Goal: Task Accomplishment & Management: Use online tool/utility

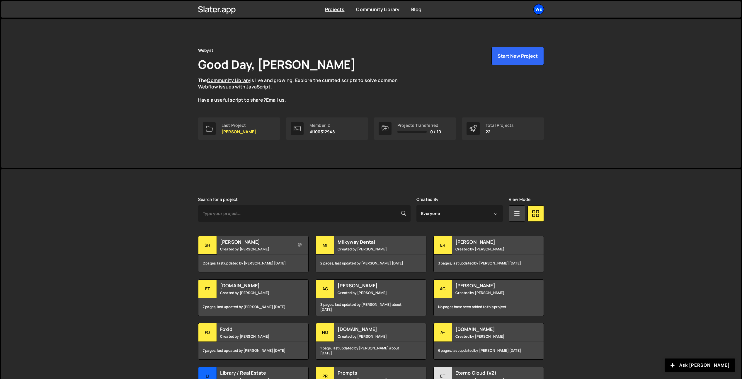
click at [543, 10] on div "We" at bounding box center [538, 9] width 11 height 11
click at [512, 72] on button "Logout" at bounding box center [507, 75] width 73 height 10
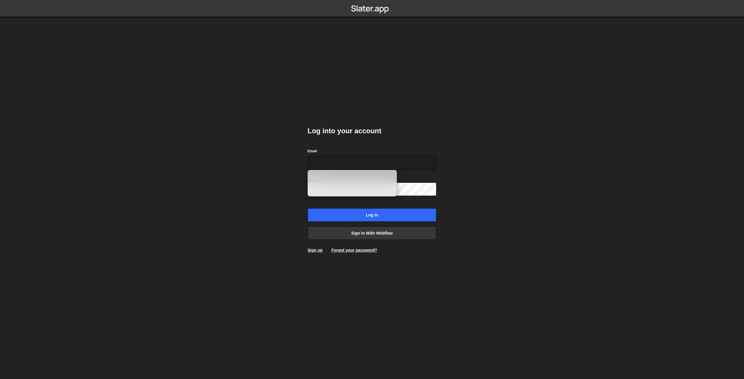
click at [275, 163] on body "Log into your account Email Password Log in Sign in with Webflow Sign up Forgot…" at bounding box center [372, 189] width 744 height 379
click at [325, 160] on input "Email" at bounding box center [372, 162] width 129 height 13
type input "[EMAIL_ADDRESS][DOMAIN_NAME]"
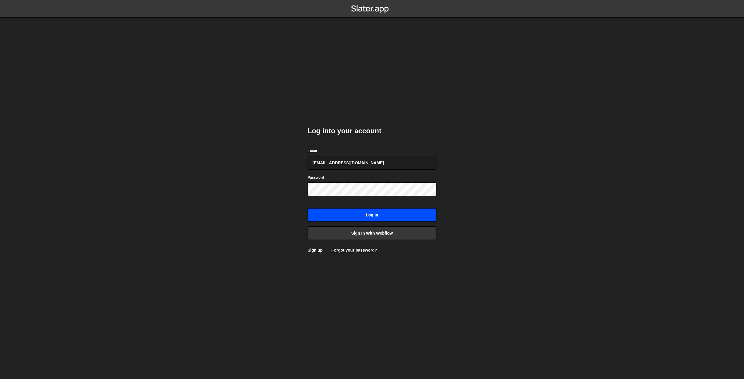
click at [321, 221] on input "Log in" at bounding box center [372, 214] width 129 height 13
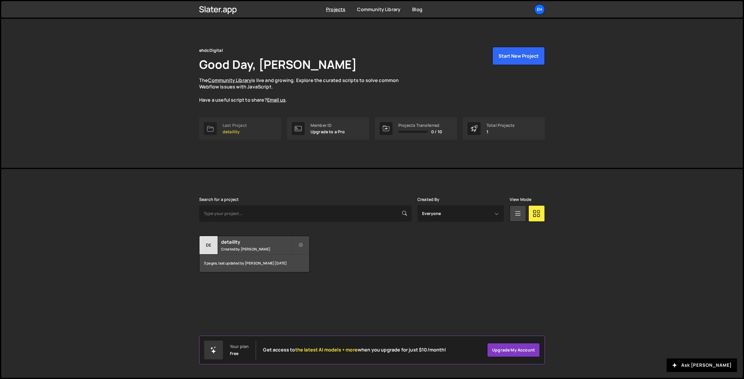
click at [247, 130] on p "detaility" at bounding box center [235, 131] width 24 height 5
